Goal: Information Seeking & Learning: Find specific page/section

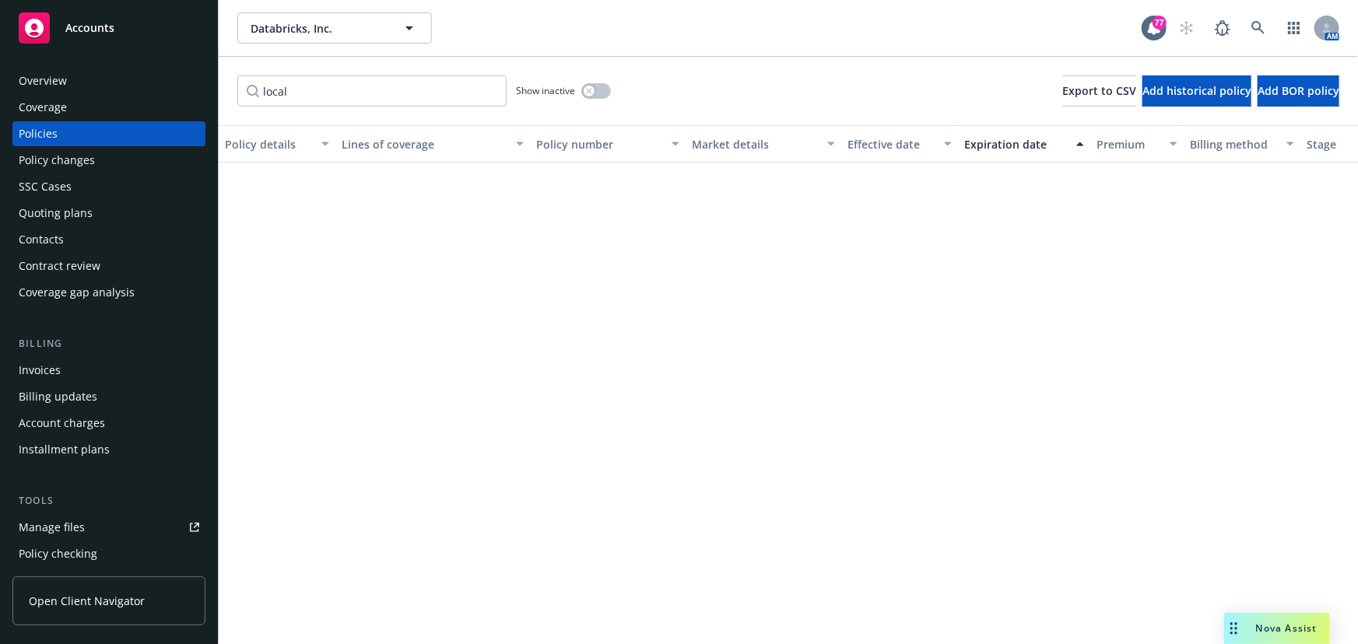
scroll to position [708, 0]
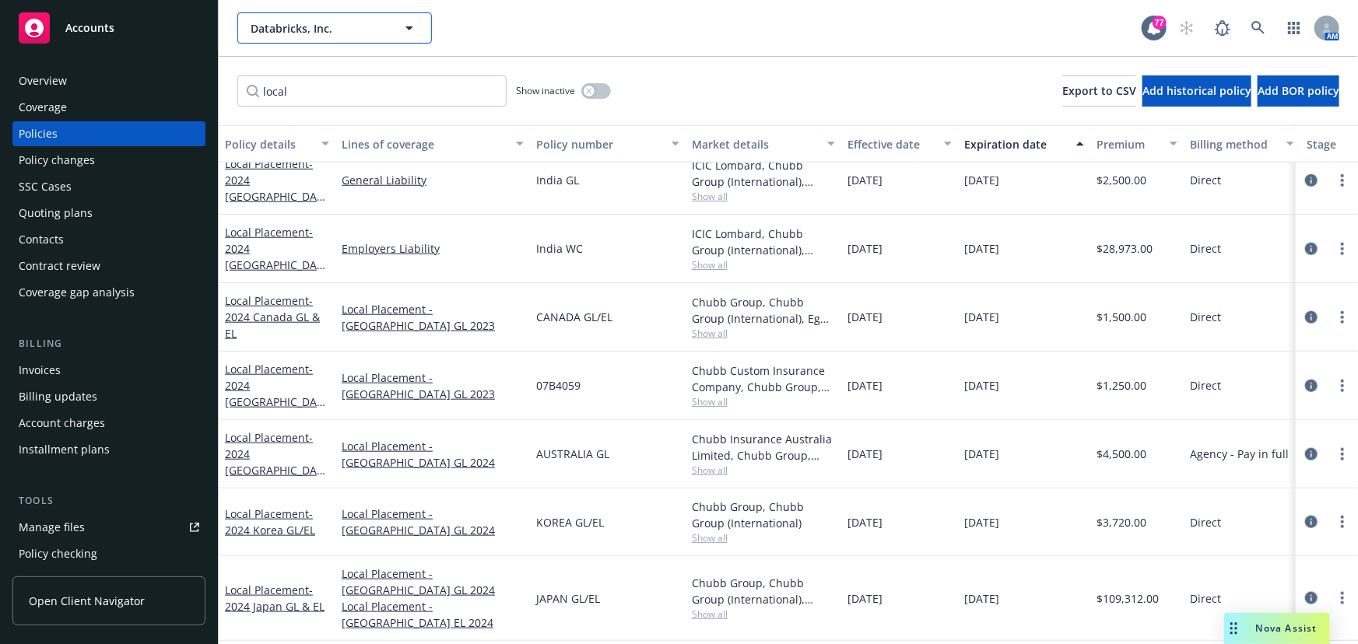
click at [415, 28] on icon "button" at bounding box center [409, 28] width 19 height 19
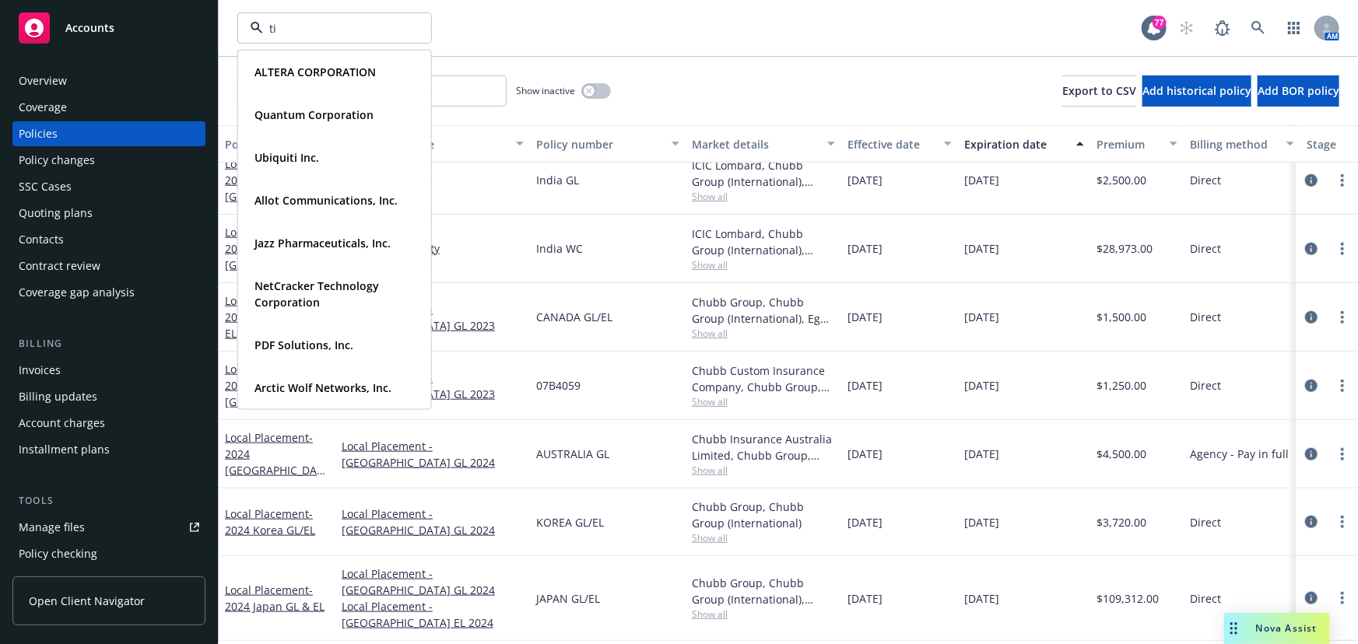
scroll to position [0, 0]
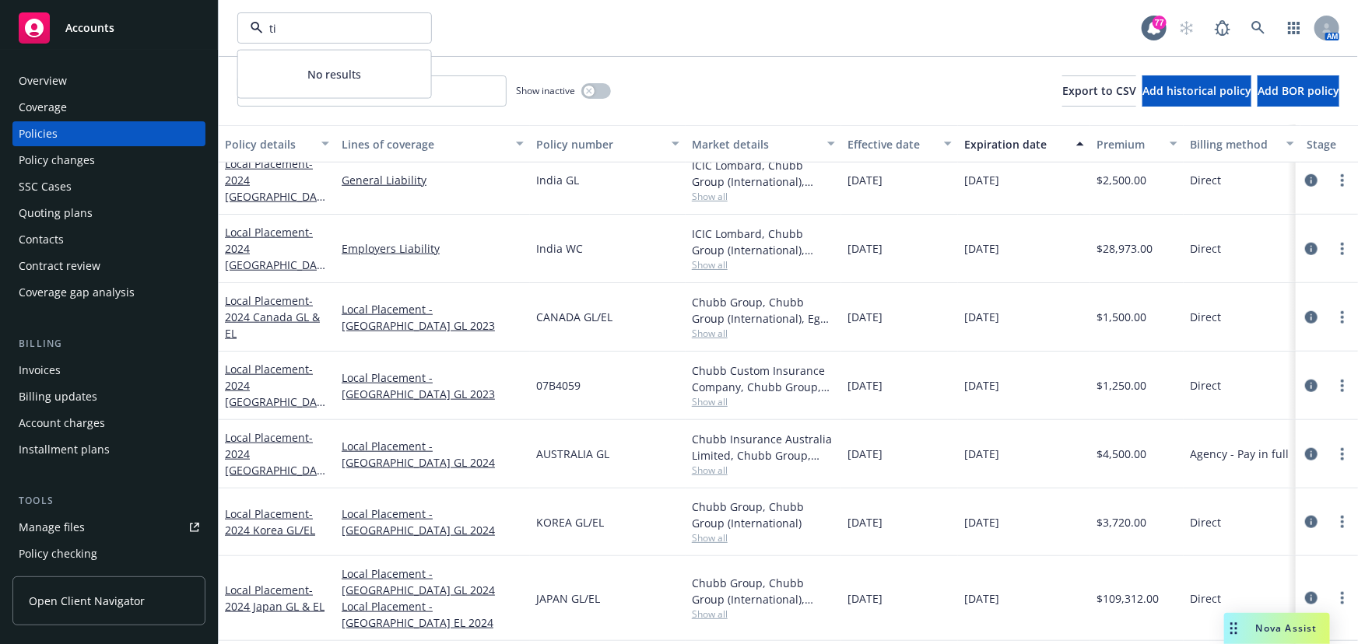
type input "t"
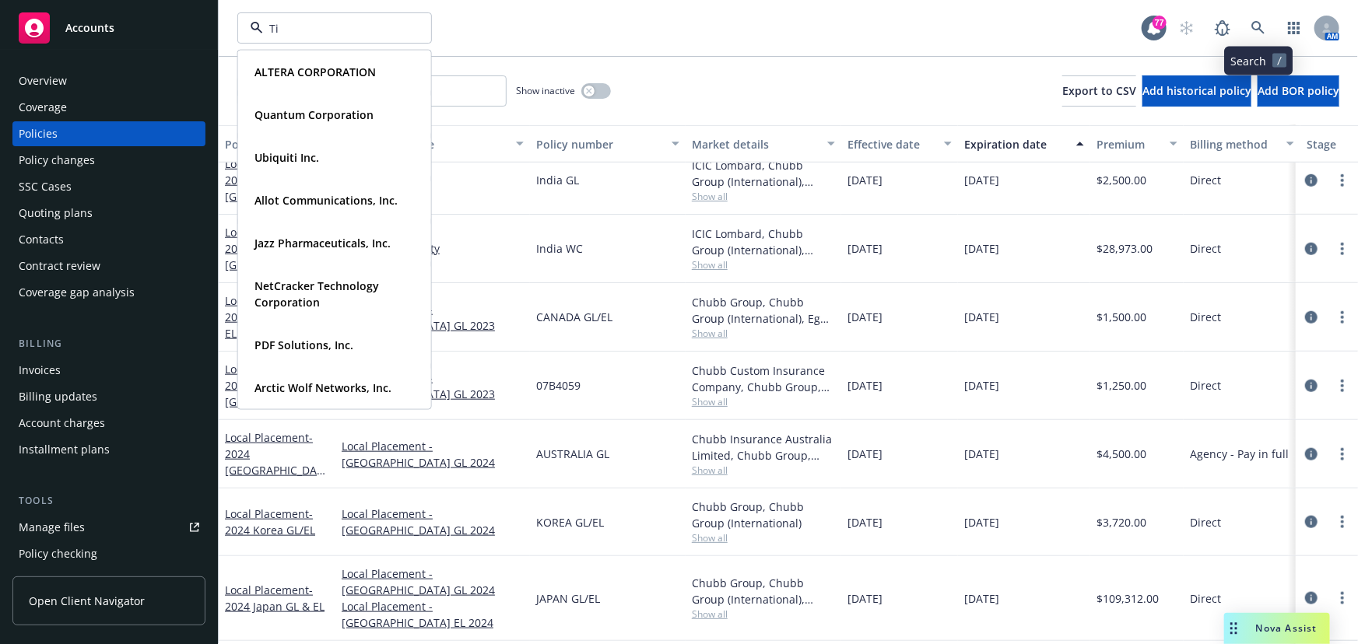
type input "Ti"
click at [1259, 24] on icon at bounding box center [1259, 28] width 14 height 14
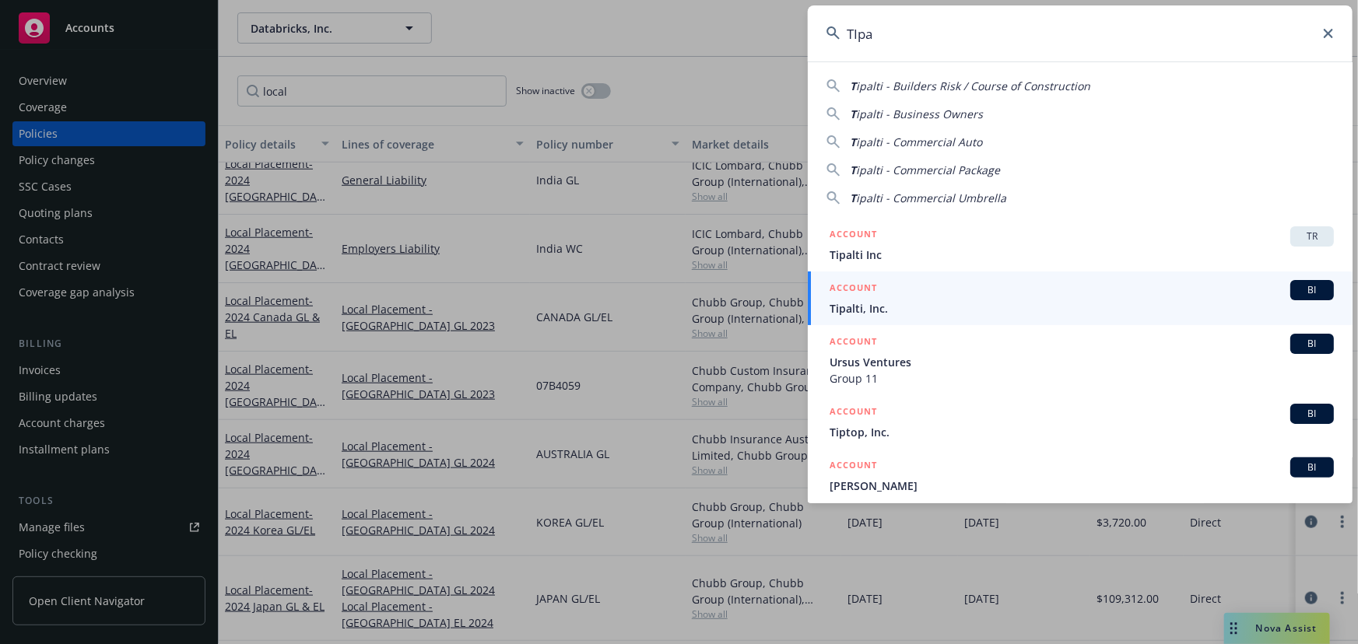
type input "TIpa"
click at [1298, 283] on span "BI" at bounding box center [1312, 290] width 31 height 14
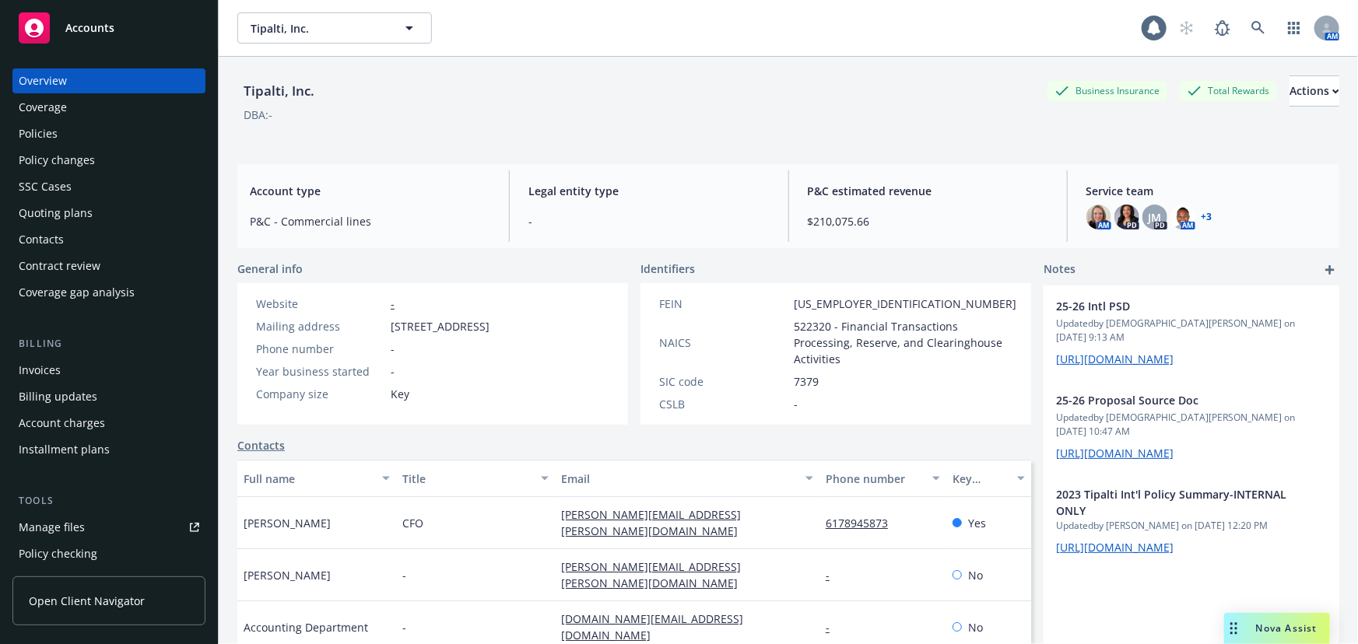
click at [52, 132] on div "Policies" at bounding box center [38, 133] width 39 height 25
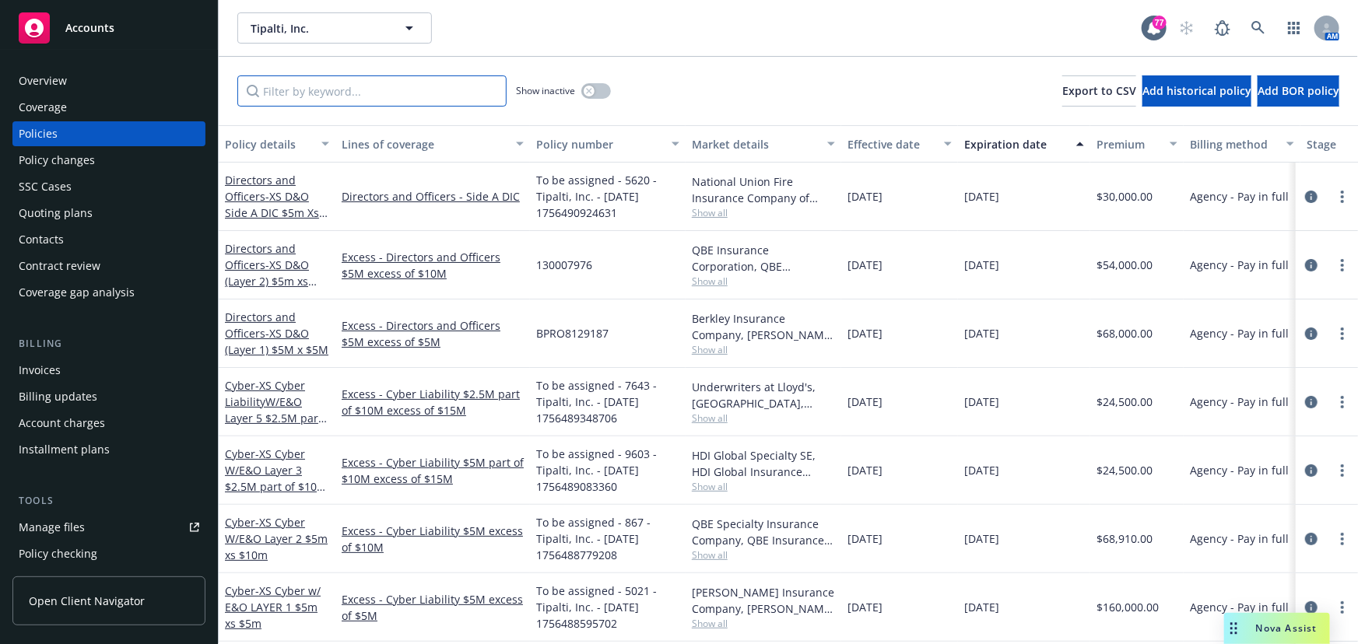
click at [313, 94] on input "Filter by keyword..." at bounding box center [371, 90] width 269 height 31
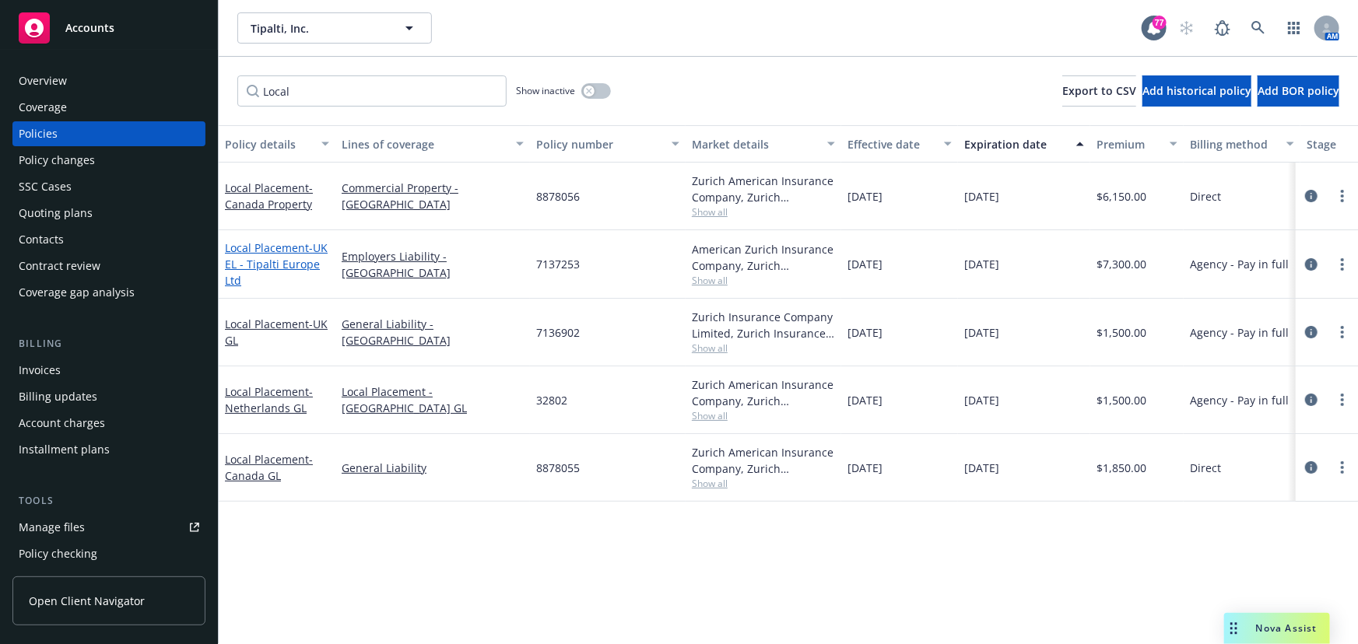
click at [263, 265] on span "- [GEOGRAPHIC_DATA] EL - Tipalti Europe Ltd" at bounding box center [276, 264] width 103 height 47
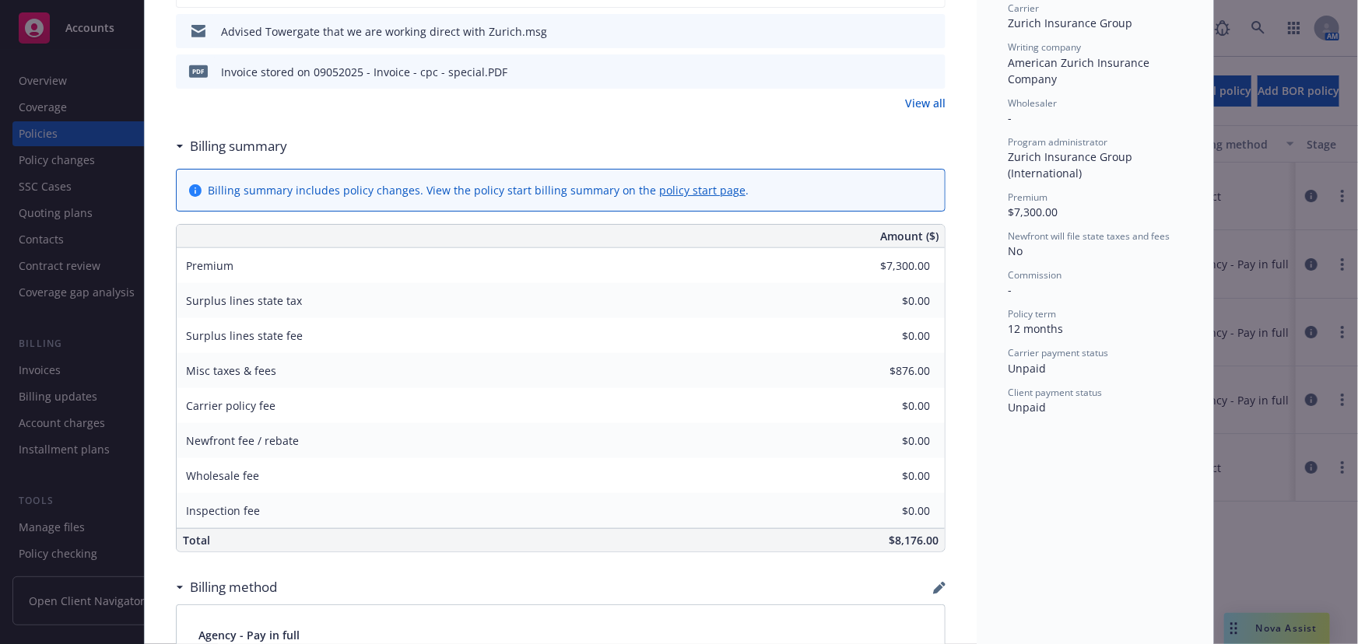
scroll to position [495, 0]
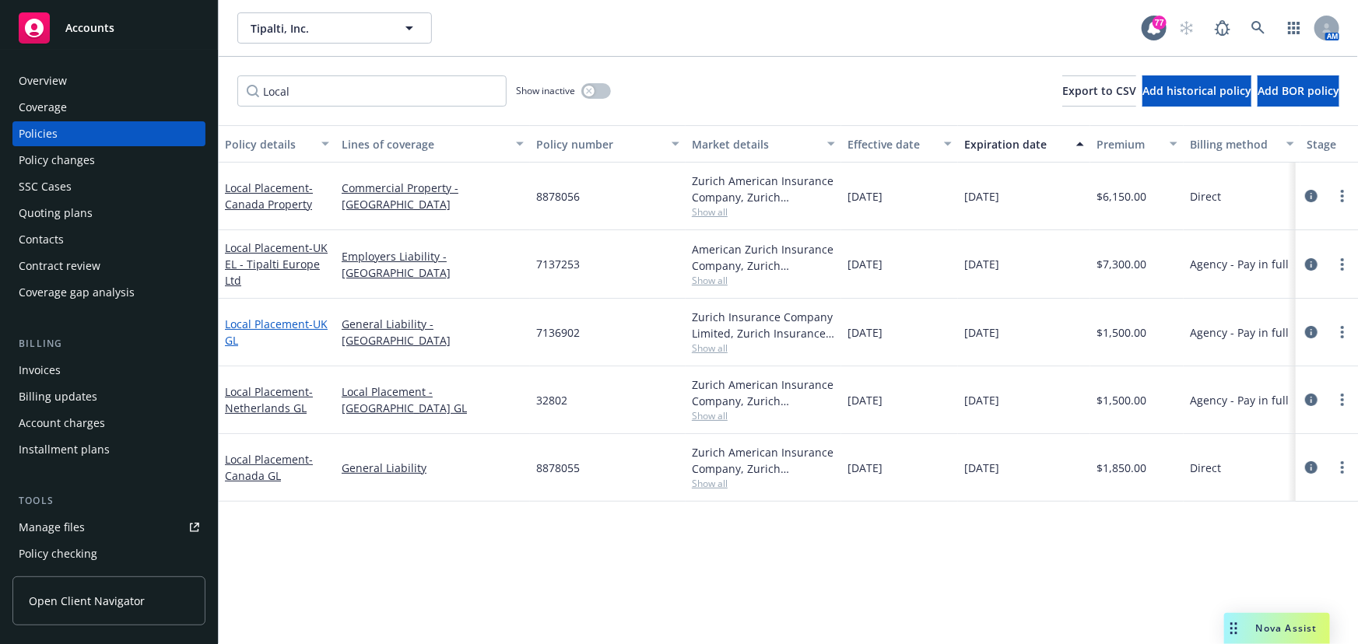
click at [255, 325] on link "Local Placement - [GEOGRAPHIC_DATA] GL" at bounding box center [276, 332] width 103 height 31
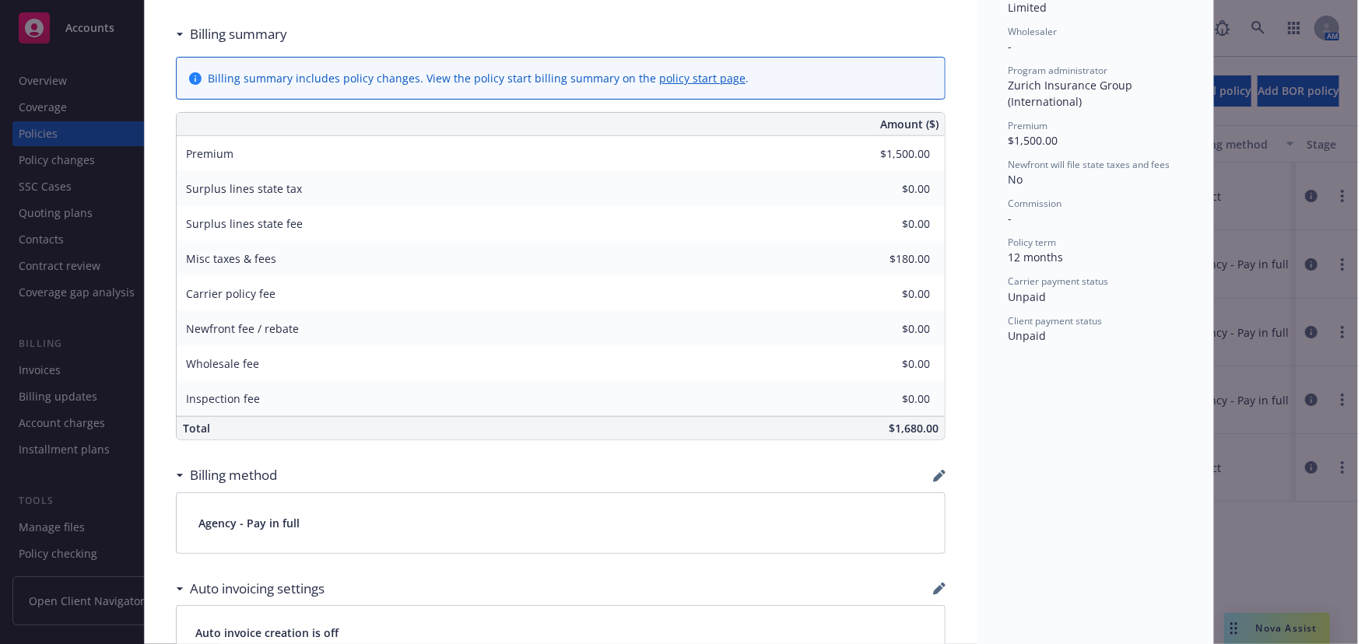
scroll to position [566, 0]
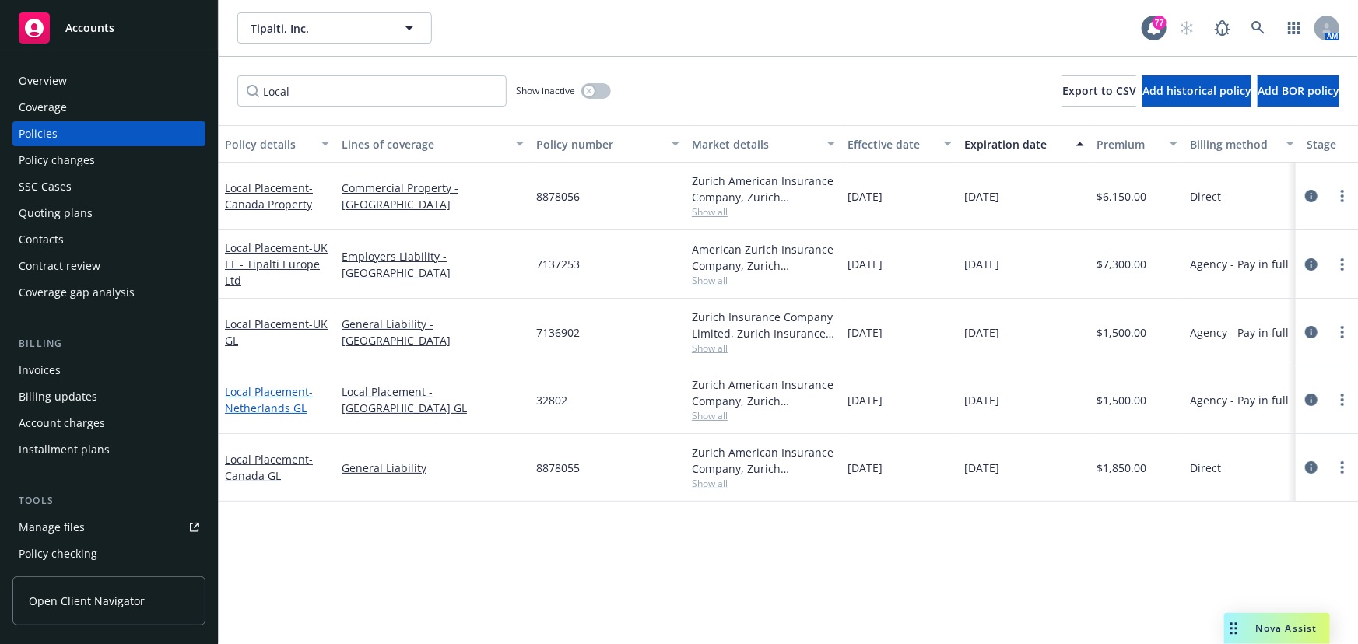
click at [279, 405] on span "- [GEOGRAPHIC_DATA] GL" at bounding box center [269, 399] width 88 height 31
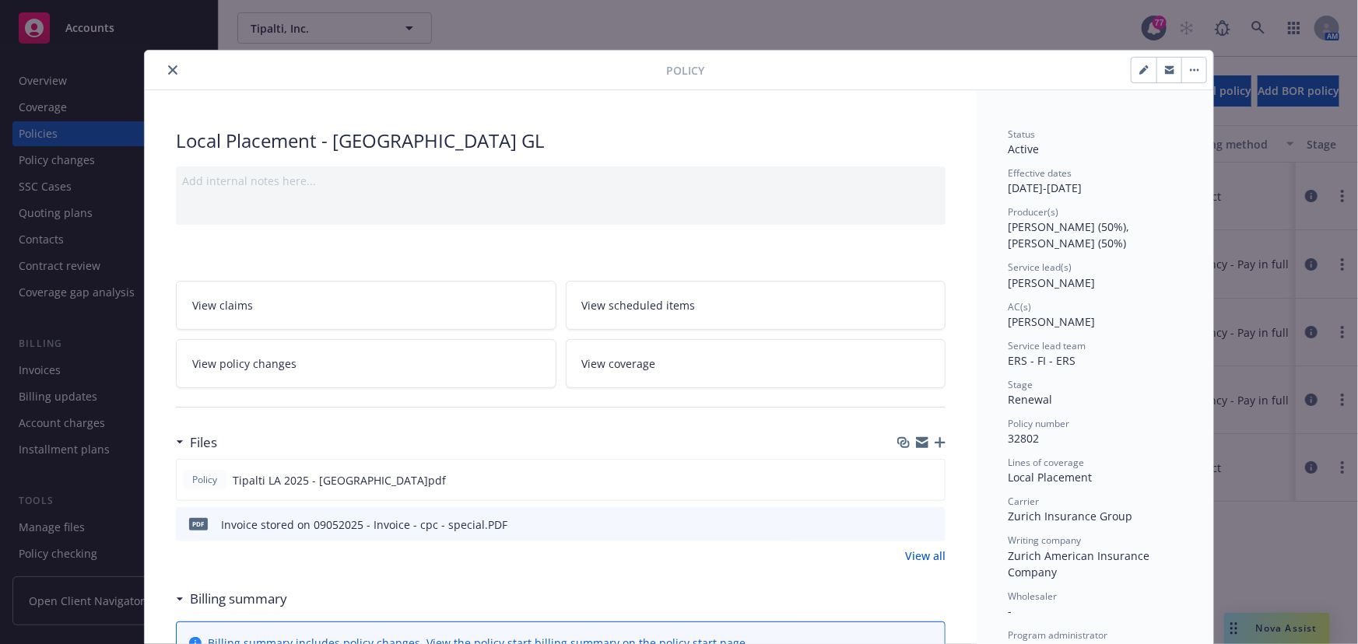
click at [168, 71] on icon "close" at bounding box center [172, 69] width 9 height 9
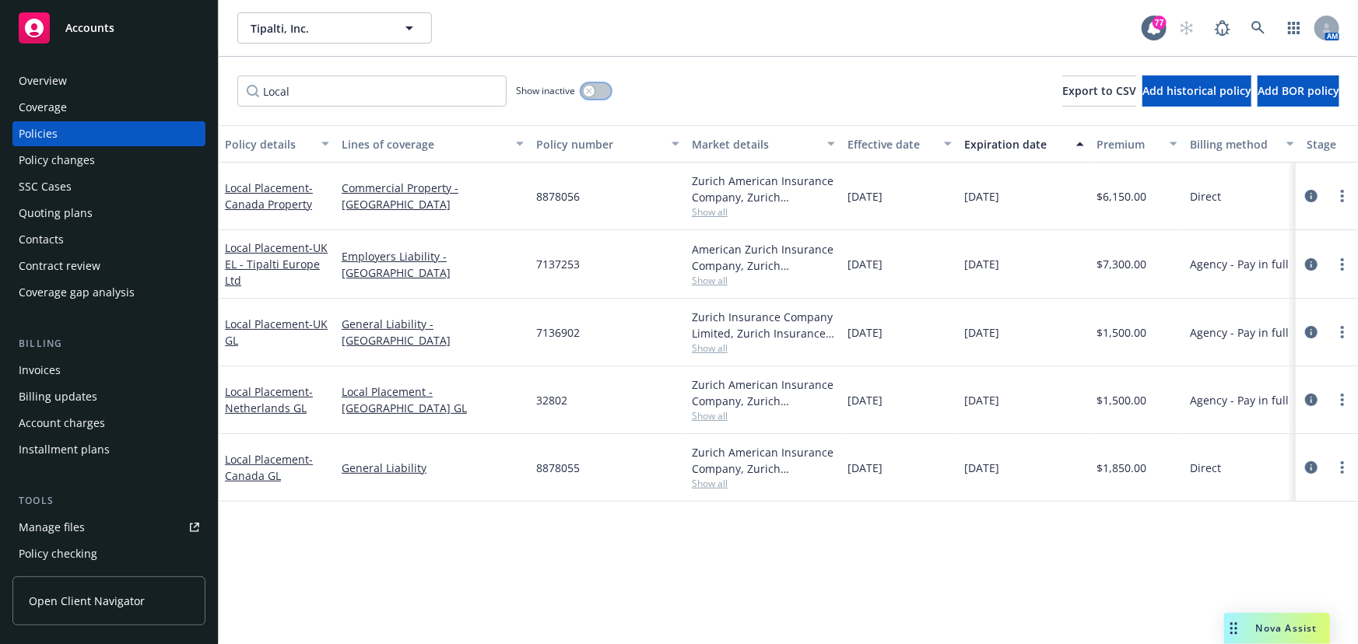
click at [588, 94] on div "button" at bounding box center [589, 91] width 11 height 11
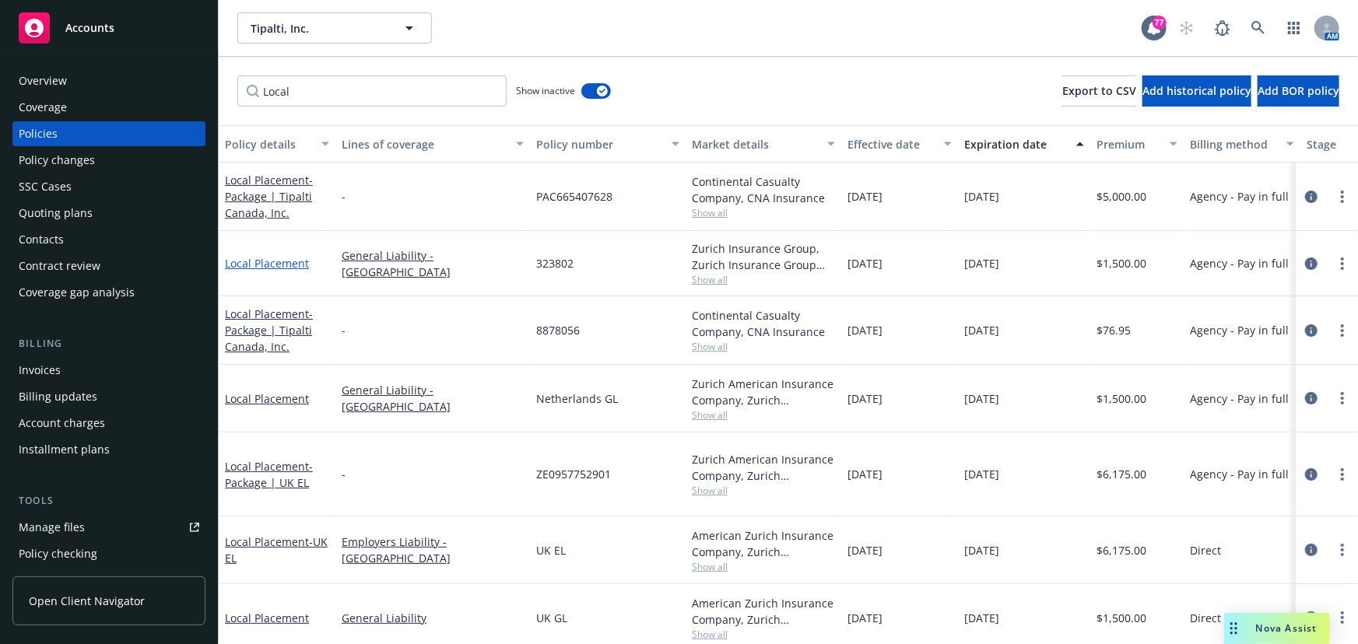
click at [269, 257] on link "Local Placement" at bounding box center [267, 263] width 84 height 15
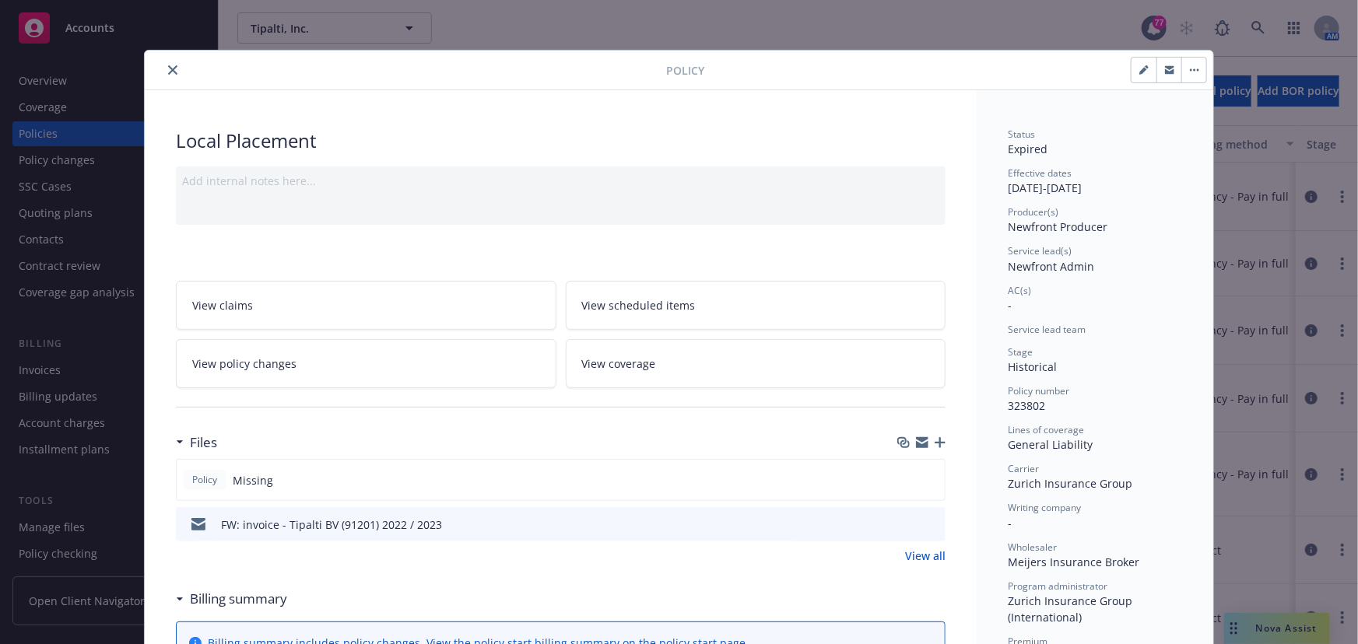
click at [168, 70] on icon "close" at bounding box center [172, 69] width 9 height 9
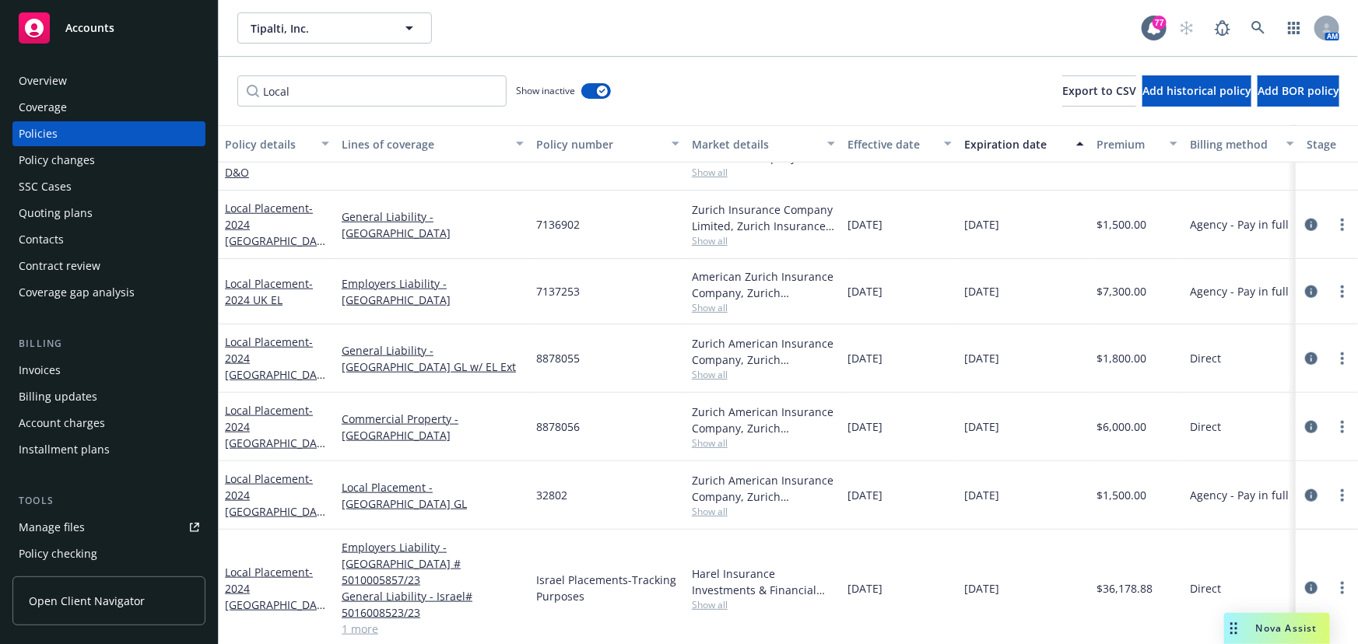
scroll to position [778, 0]
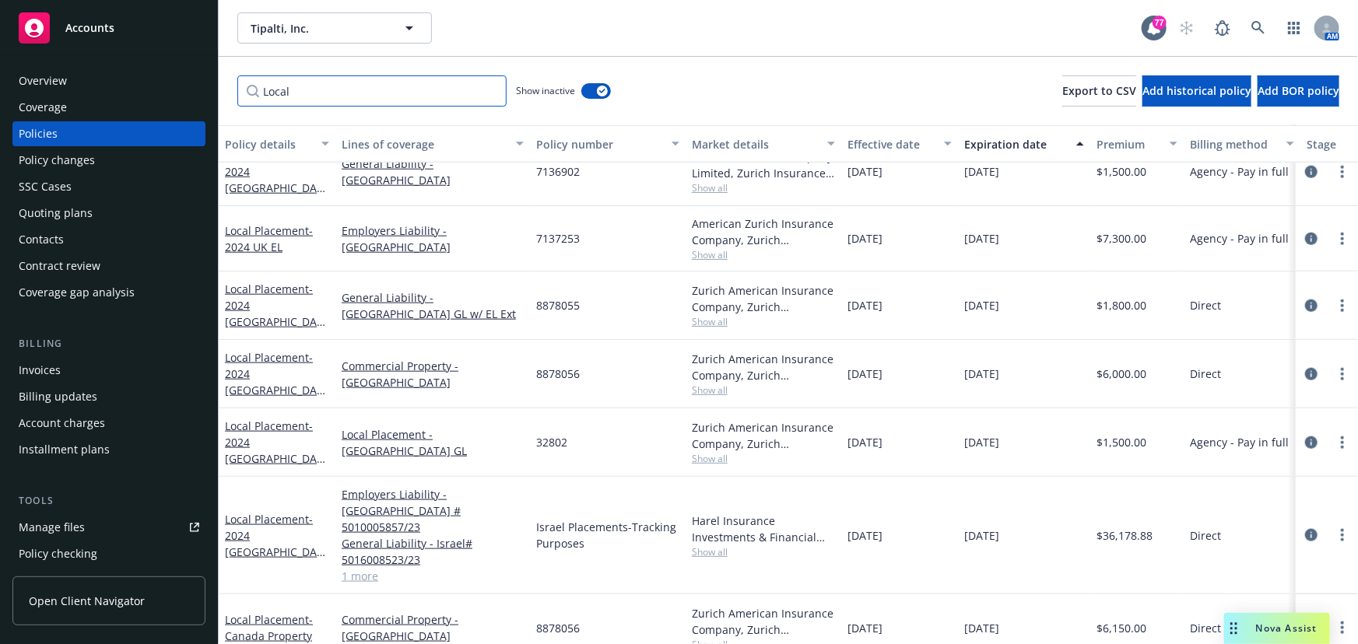
click at [313, 101] on input "Local" at bounding box center [371, 90] width 269 height 31
drag, startPoint x: 297, startPoint y: 92, endPoint x: 203, endPoint y: 82, distance: 94.7
click at [203, 83] on div "Accounts Overview Coverage Policies Policy changes SSC Cases Quoting plans Cont…" at bounding box center [679, 322] width 1358 height 644
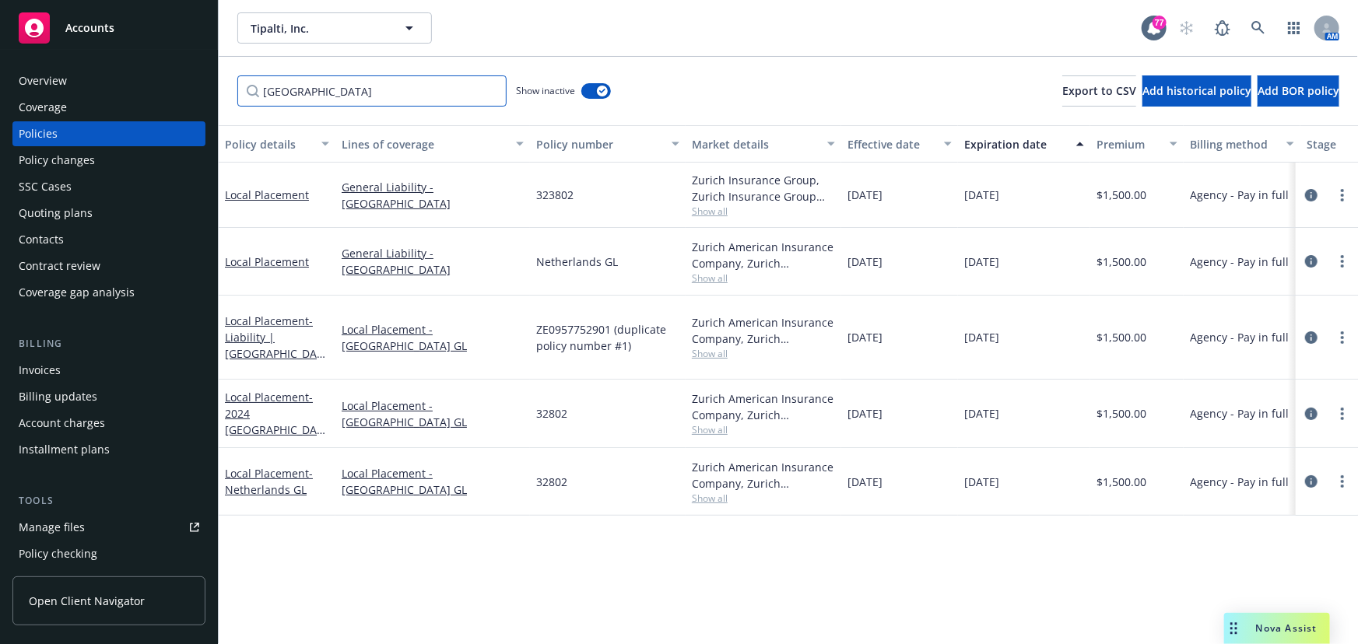
scroll to position [0, 0]
click at [253, 392] on span "- 2024 [GEOGRAPHIC_DATA] GL" at bounding box center [275, 422] width 100 height 64
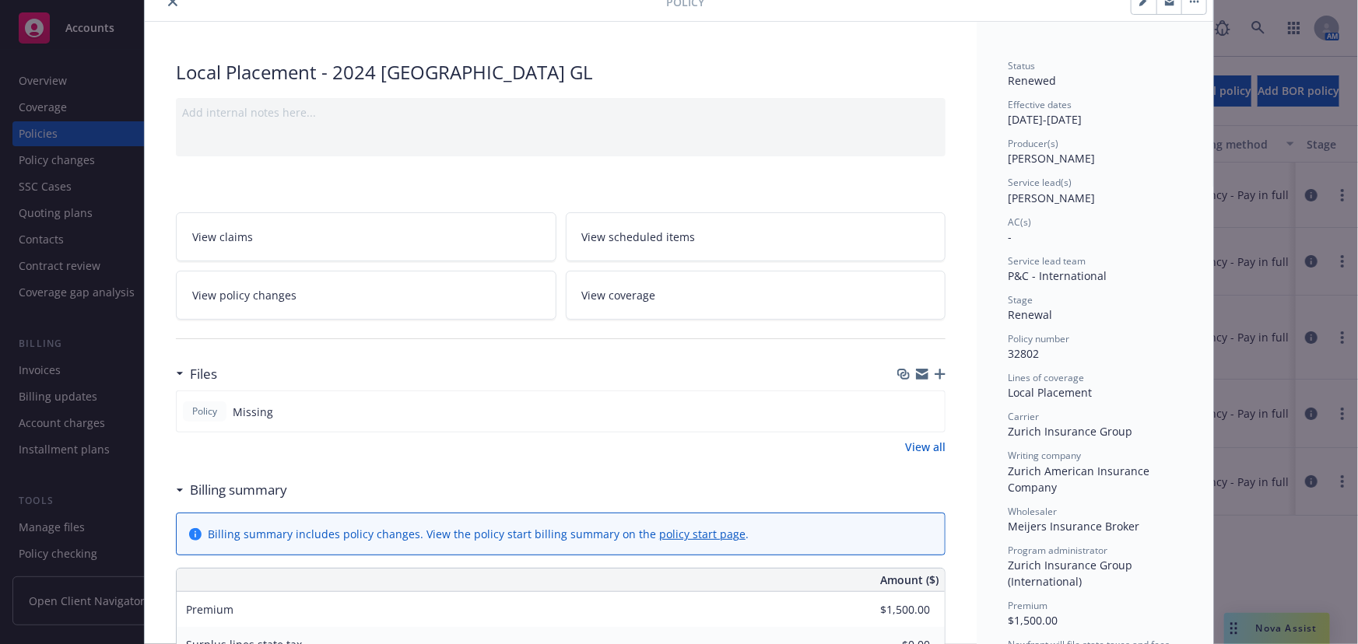
scroll to position [212, 0]
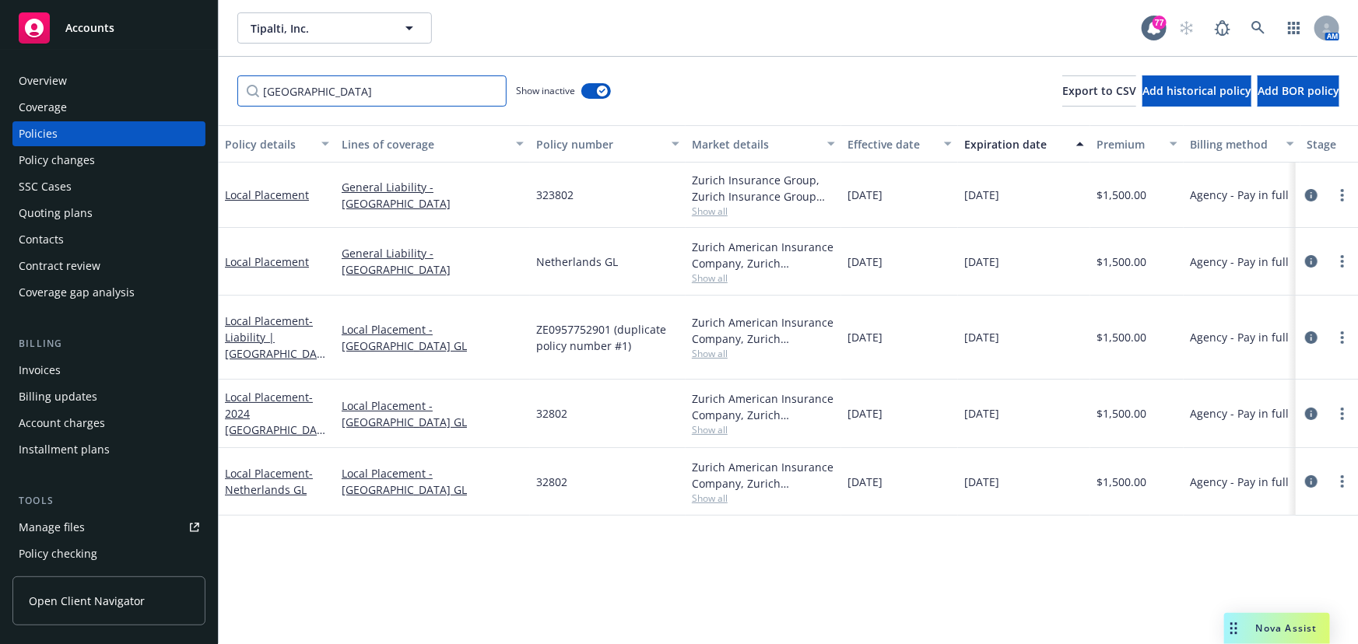
click at [336, 82] on input "[GEOGRAPHIC_DATA]" at bounding box center [371, 90] width 269 height 31
drag, startPoint x: 338, startPoint y: 86, endPoint x: 205, endPoint y: 87, distance: 133.1
click at [205, 87] on div "Accounts Overview Coverage Policies Policy changes SSC Cases Quoting plans Cont…" at bounding box center [679, 322] width 1358 height 644
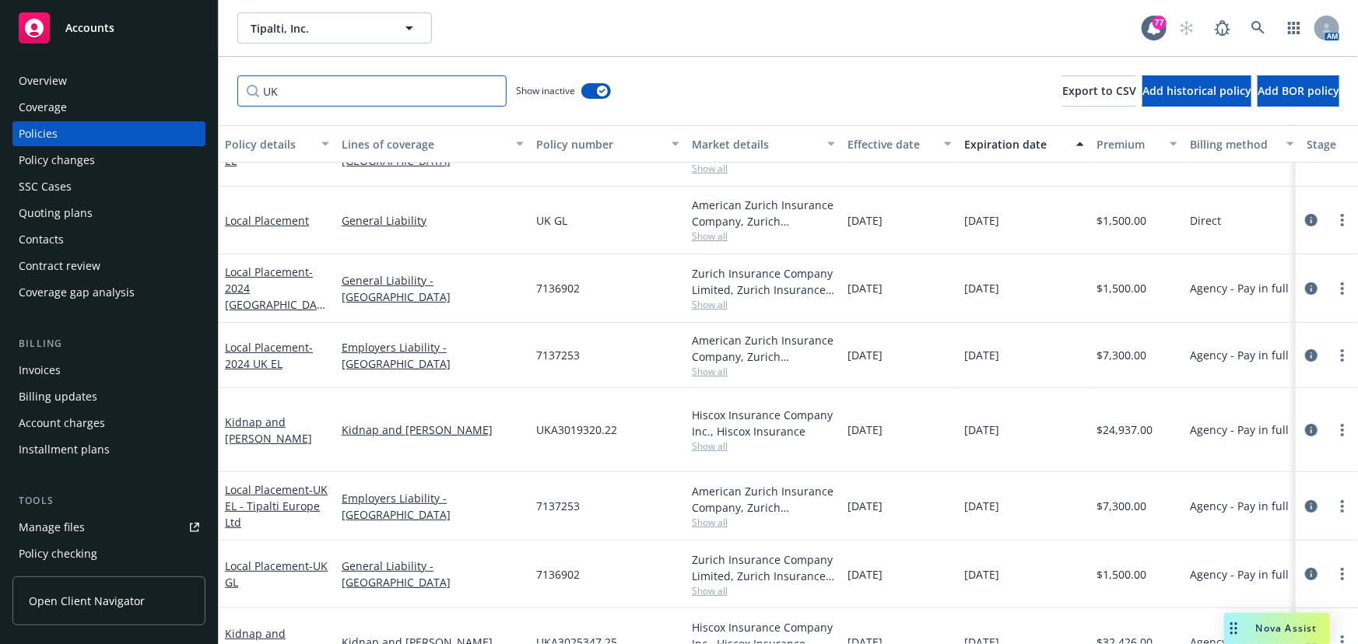
scroll to position [128, 0]
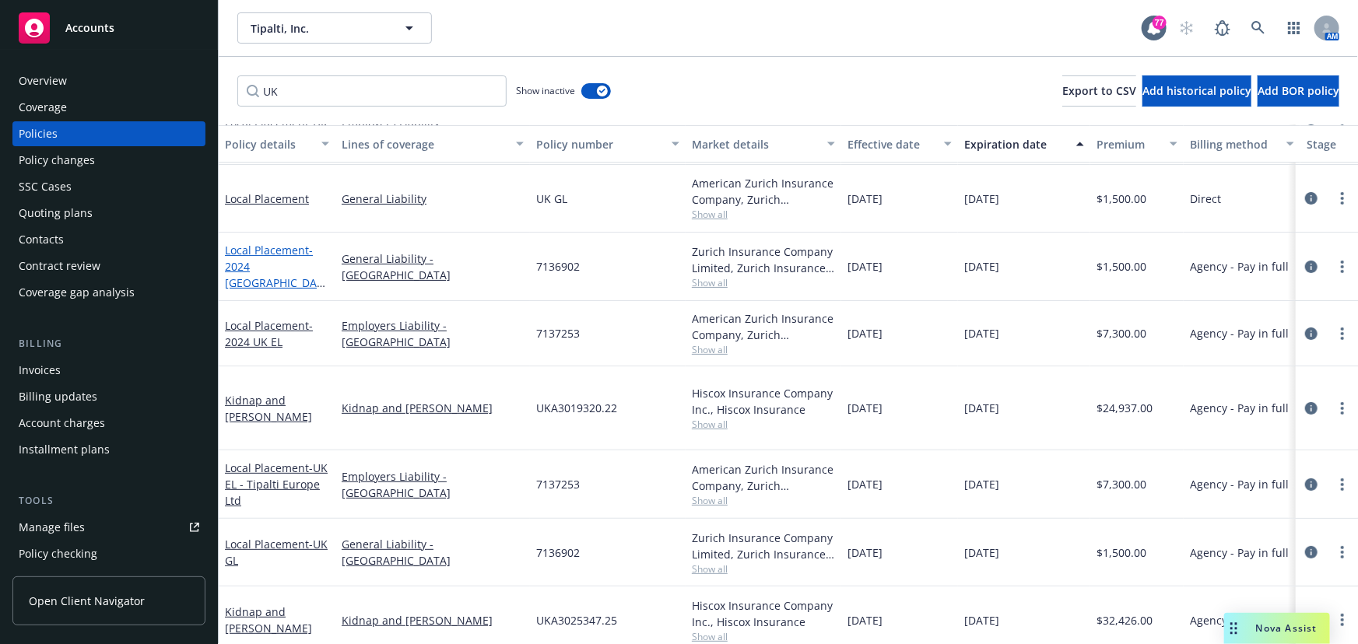
click at [264, 272] on span "- 2024 [GEOGRAPHIC_DATA] GL" at bounding box center [275, 275] width 100 height 64
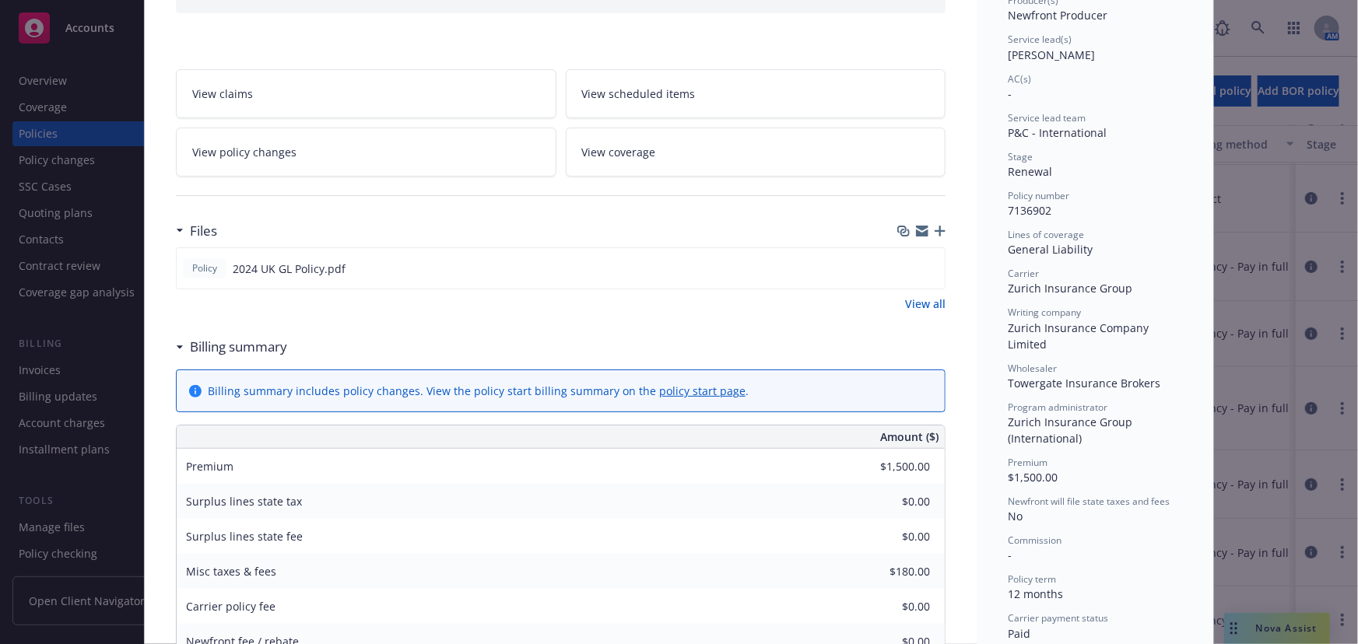
scroll to position [424, 0]
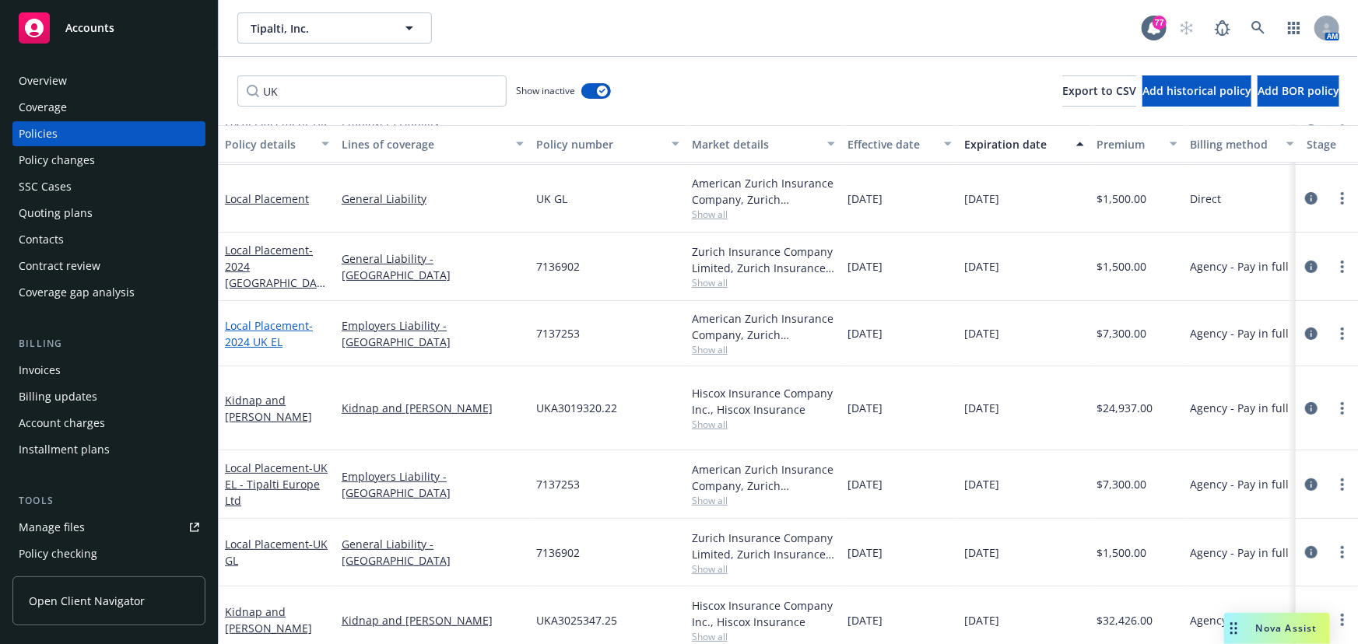
click at [265, 334] on span "- 2024 [GEOGRAPHIC_DATA] EL" at bounding box center [269, 333] width 88 height 31
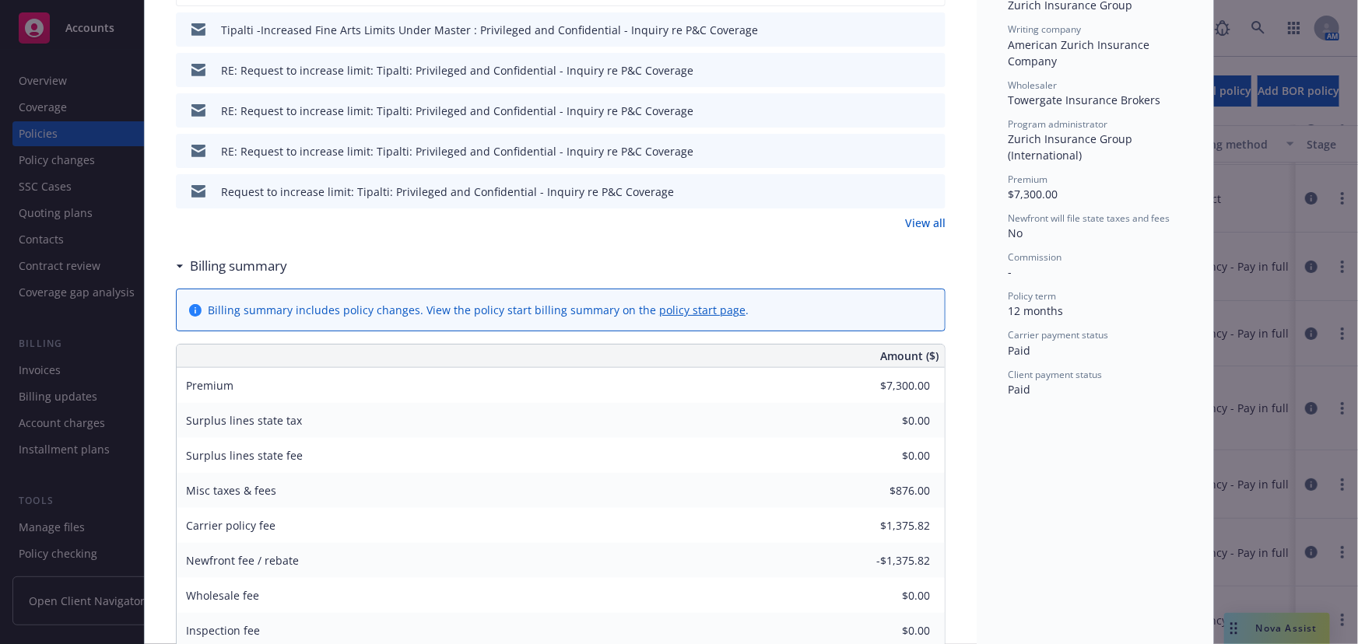
scroll to position [566, 0]
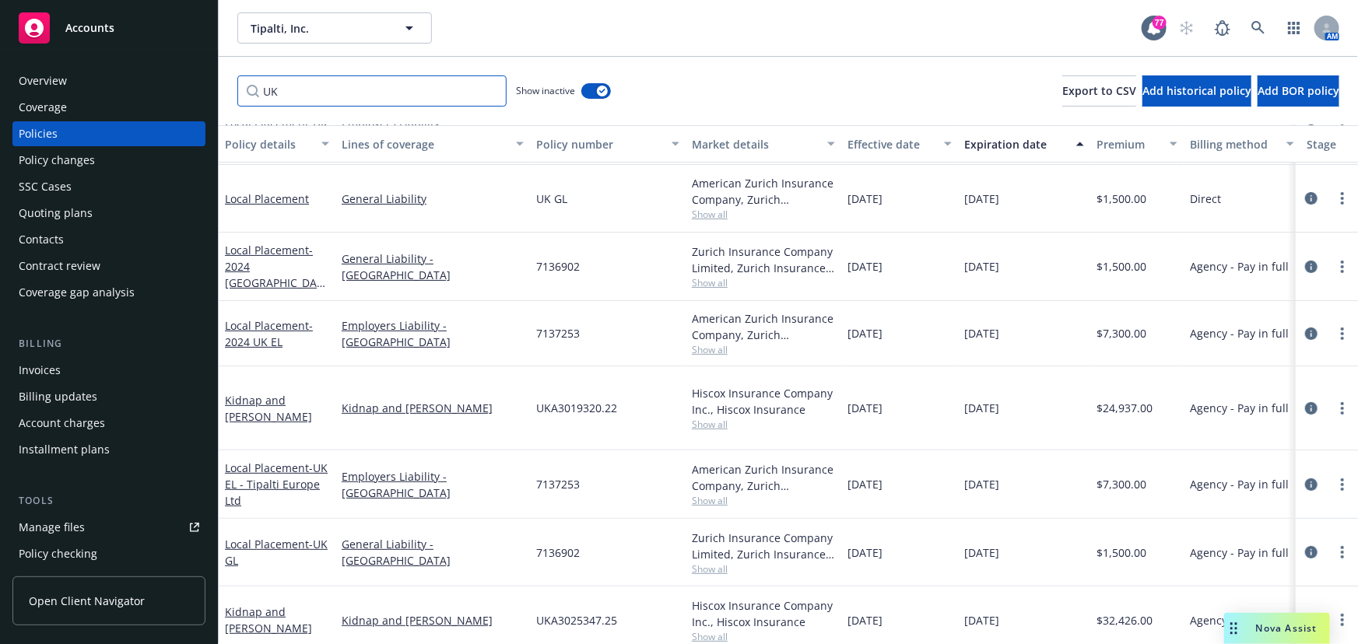
click at [313, 87] on input "UK" at bounding box center [371, 90] width 269 height 31
drag, startPoint x: 311, startPoint y: 87, endPoint x: 211, endPoint y: 82, distance: 100.6
click at [211, 82] on div "Accounts Overview Coverage Policies Policy changes SSC Cases Quoting plans Cont…" at bounding box center [679, 322] width 1358 height 644
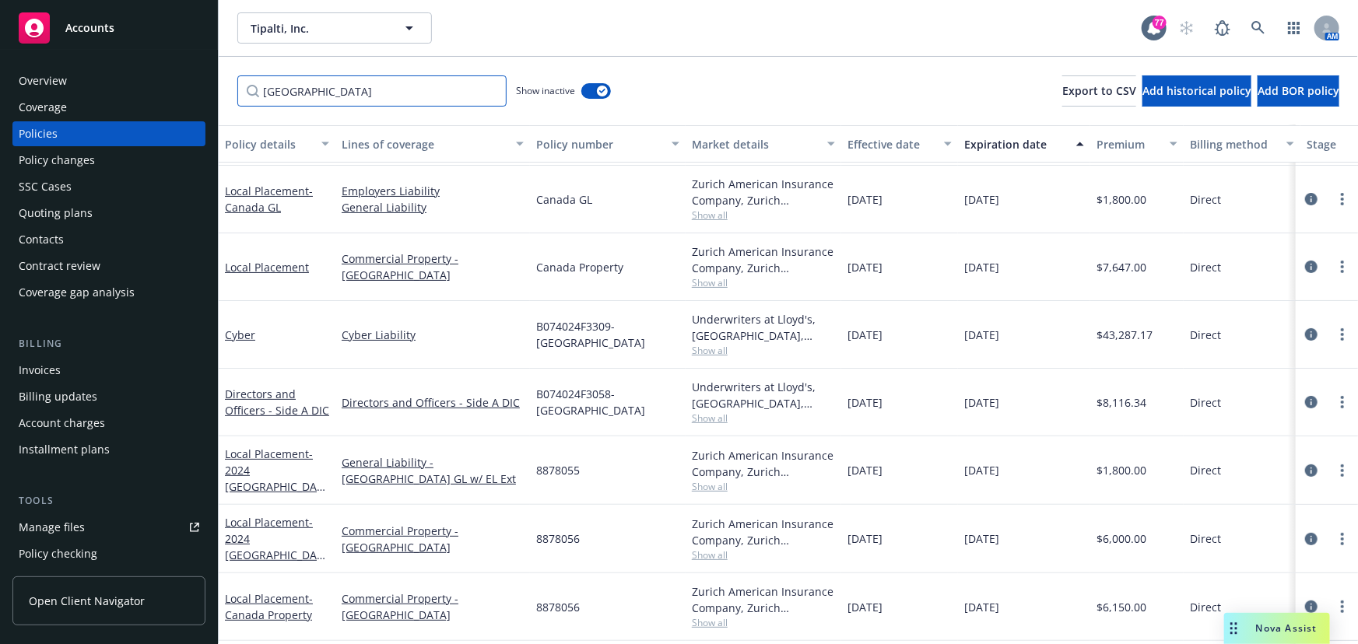
click at [375, 93] on input "[GEOGRAPHIC_DATA]" at bounding box center [371, 90] width 269 height 31
type input "Can"
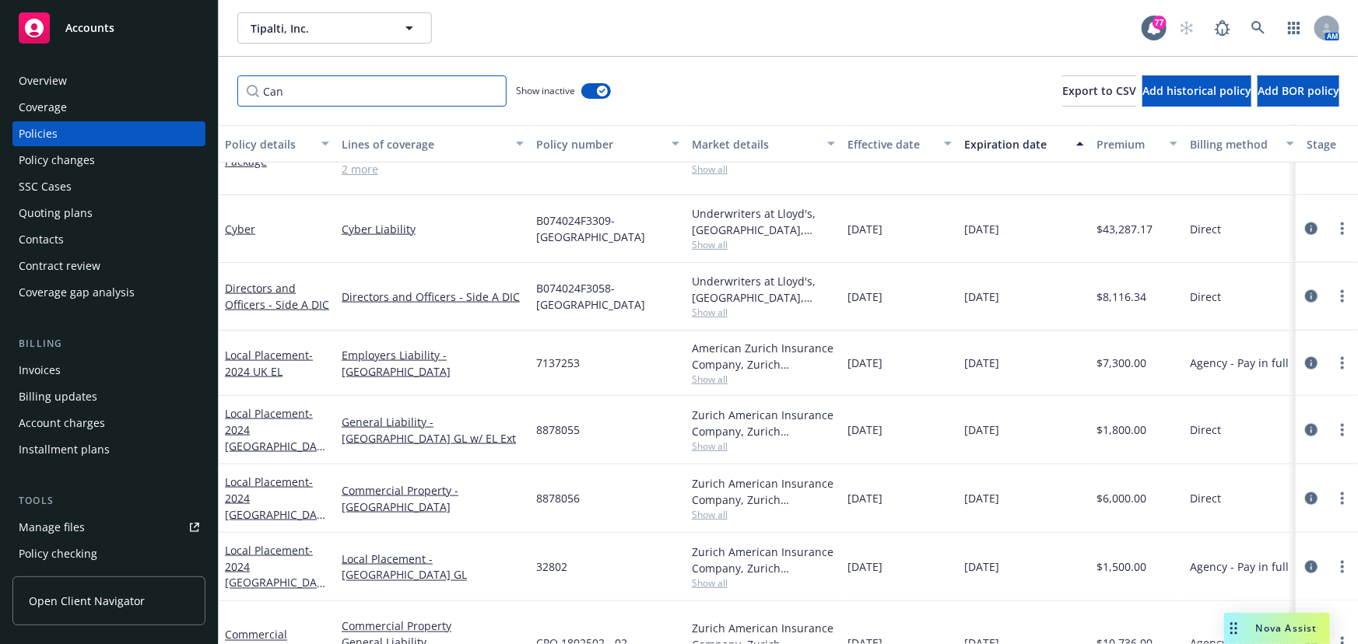
scroll to position [1260, 0]
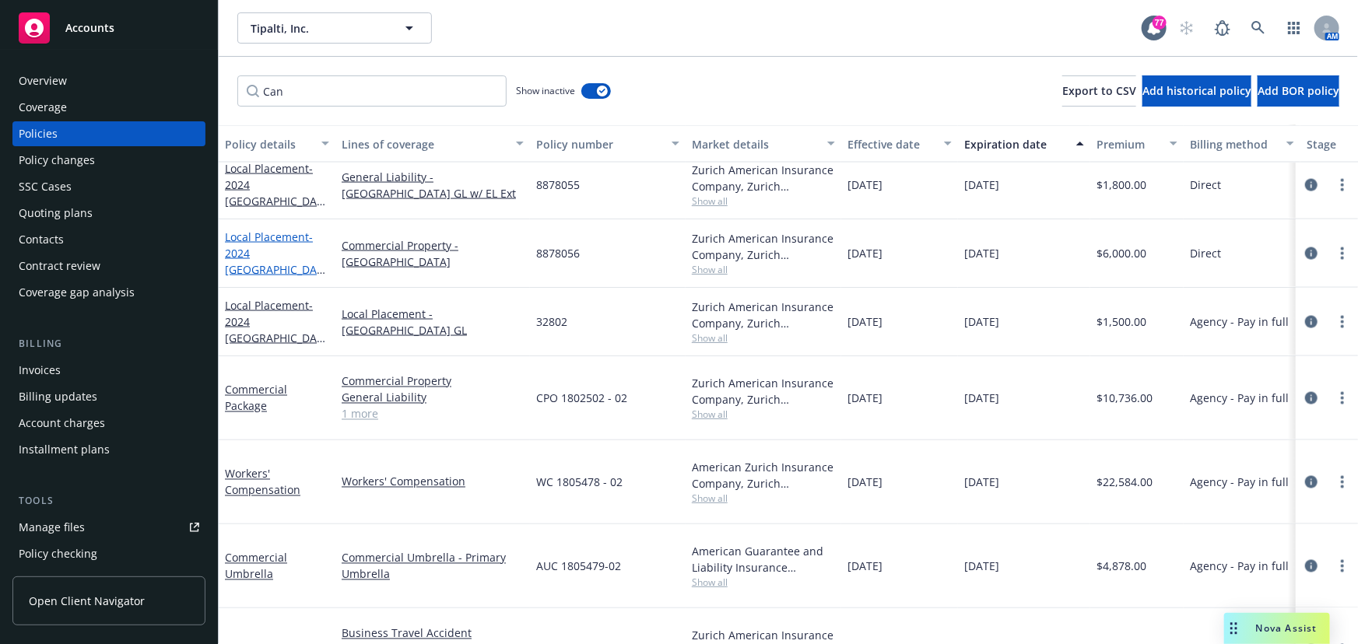
click at [279, 252] on span "- 2024 [GEOGRAPHIC_DATA] Property" at bounding box center [275, 262] width 100 height 64
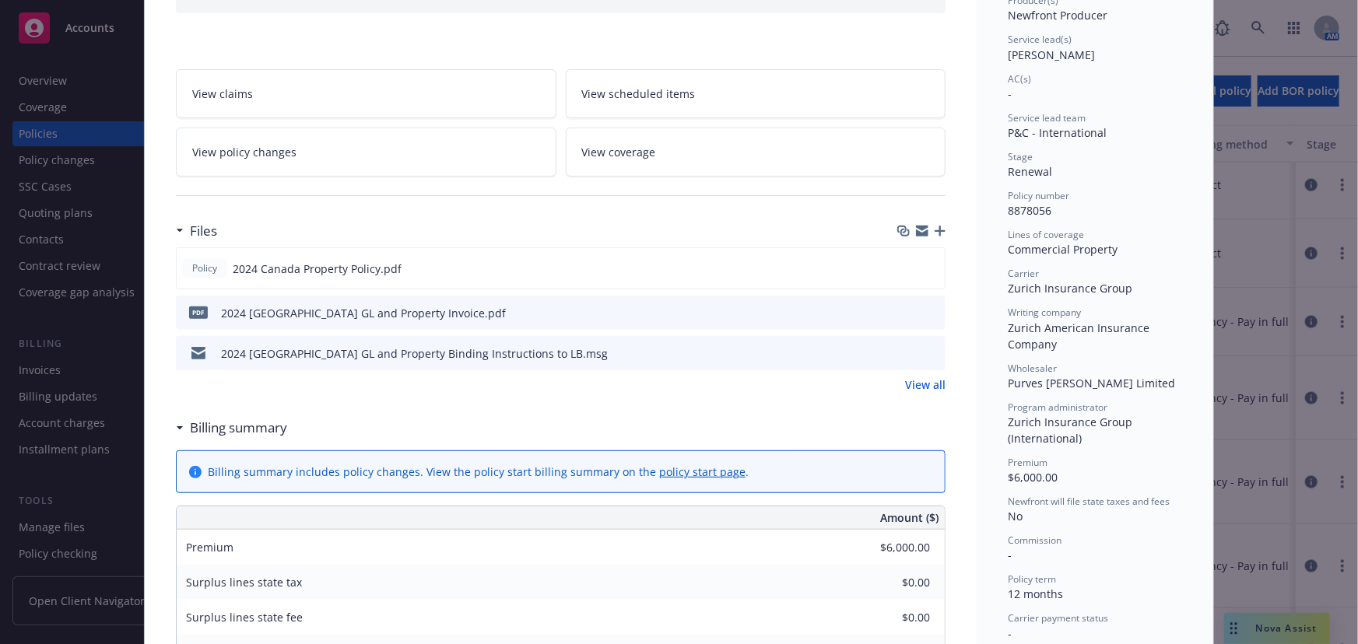
scroll to position [283, 0]
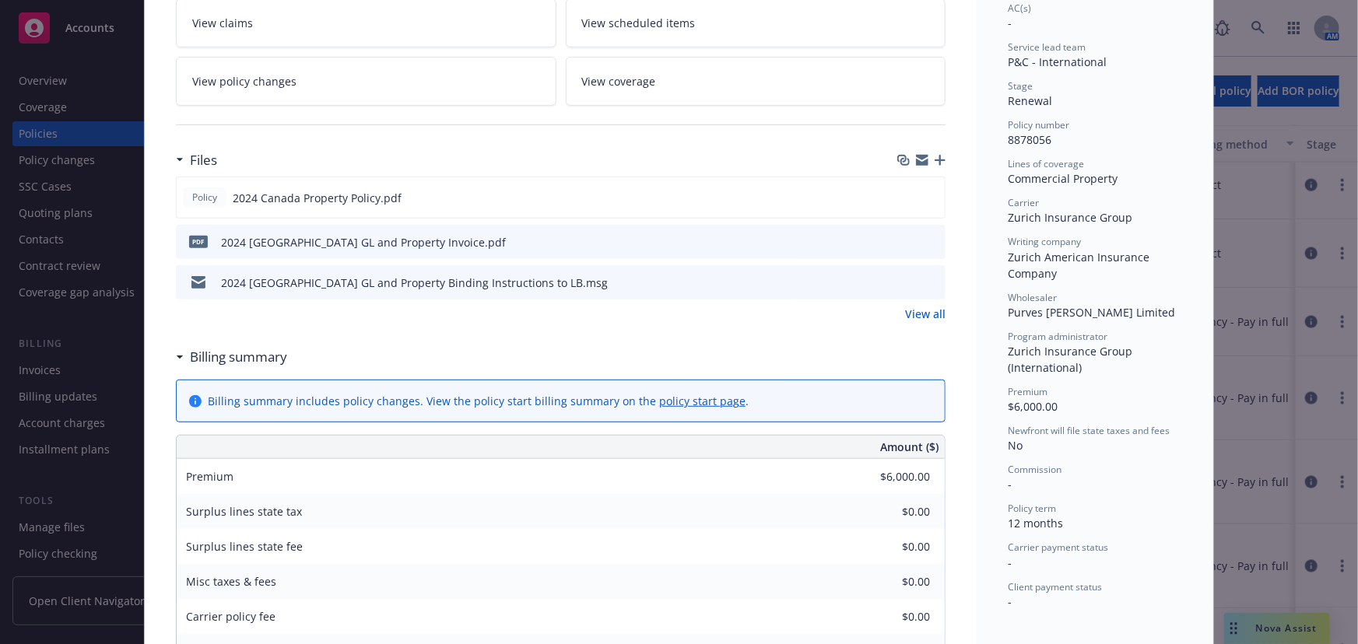
click at [927, 238] on icon "preview file" at bounding box center [931, 241] width 14 height 11
